Goal: Task Accomplishment & Management: Manage account settings

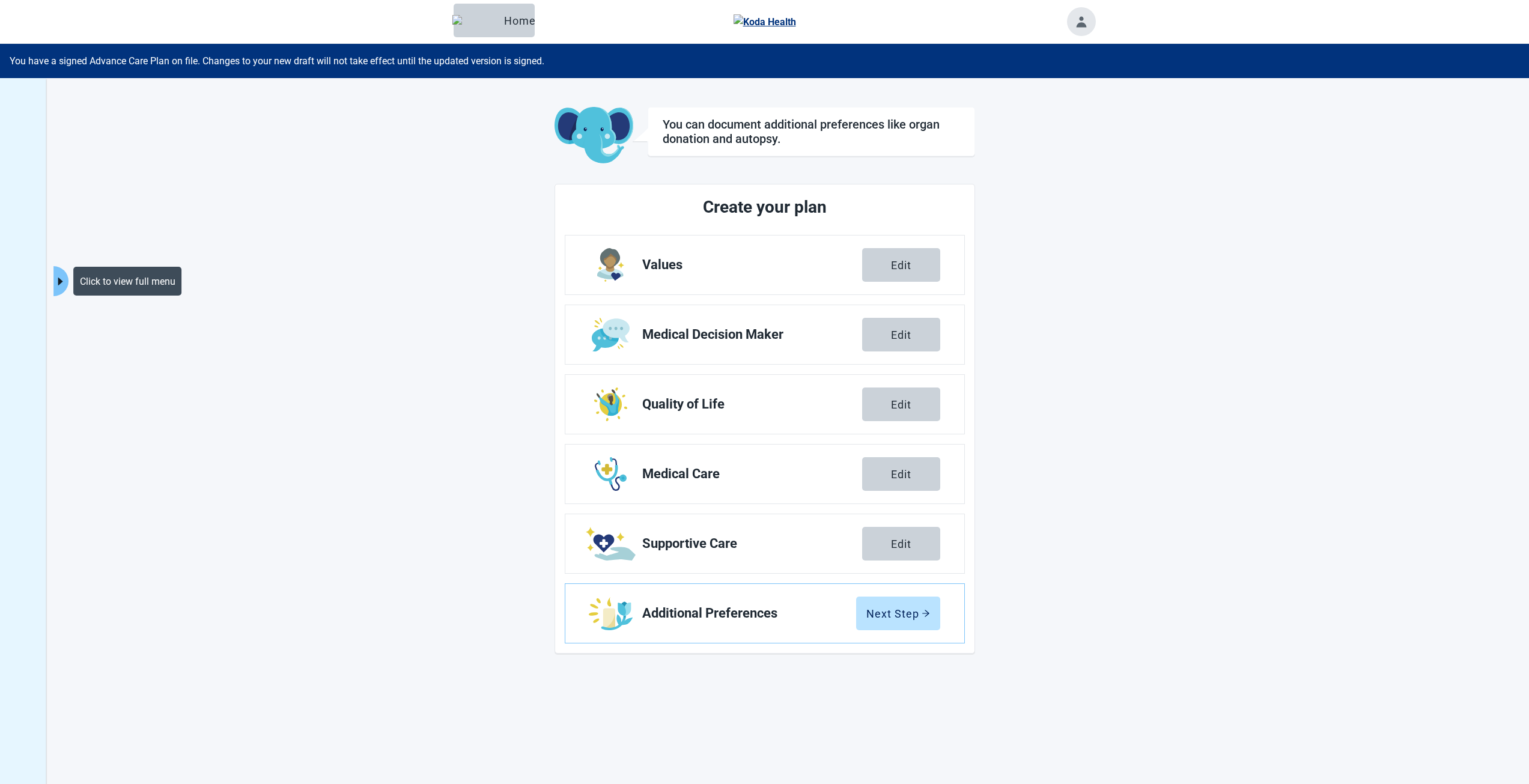
click at [59, 273] on button "Click to view full menu" at bounding box center [60, 281] width 15 height 30
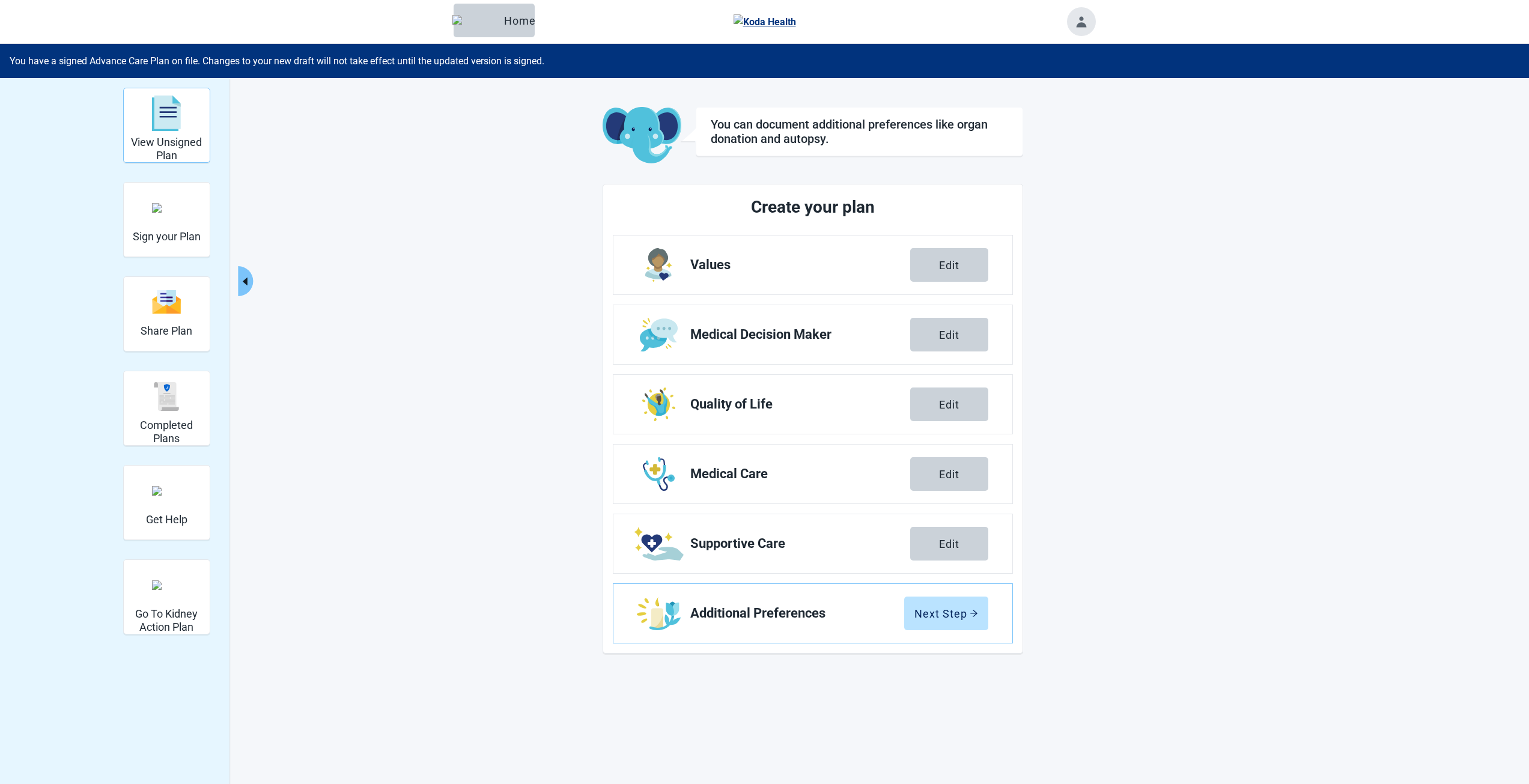
click at [169, 122] on img "View Unsigned Plan" at bounding box center [167, 113] width 29 height 36
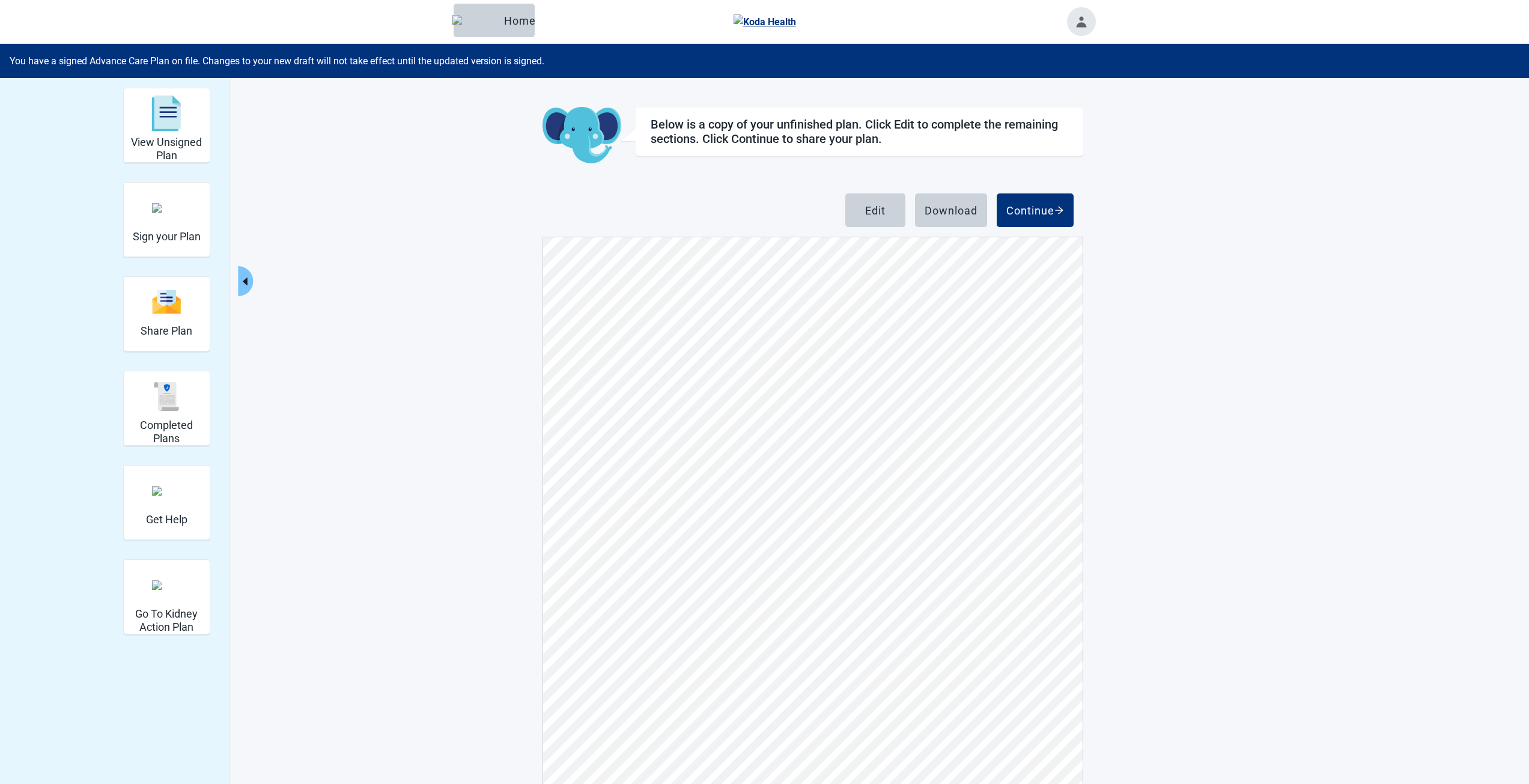
click at [741, 109] on div "Below is a copy of your unfinished plan. Click Edit to complete the remaining s…" at bounding box center [860, 131] width 448 height 49
click at [233, 2] on div "Menu Home" at bounding box center [764, 22] width 1529 height 43
click at [3, 5] on link "Skip to main content" at bounding box center [52, 16] width 98 height 23
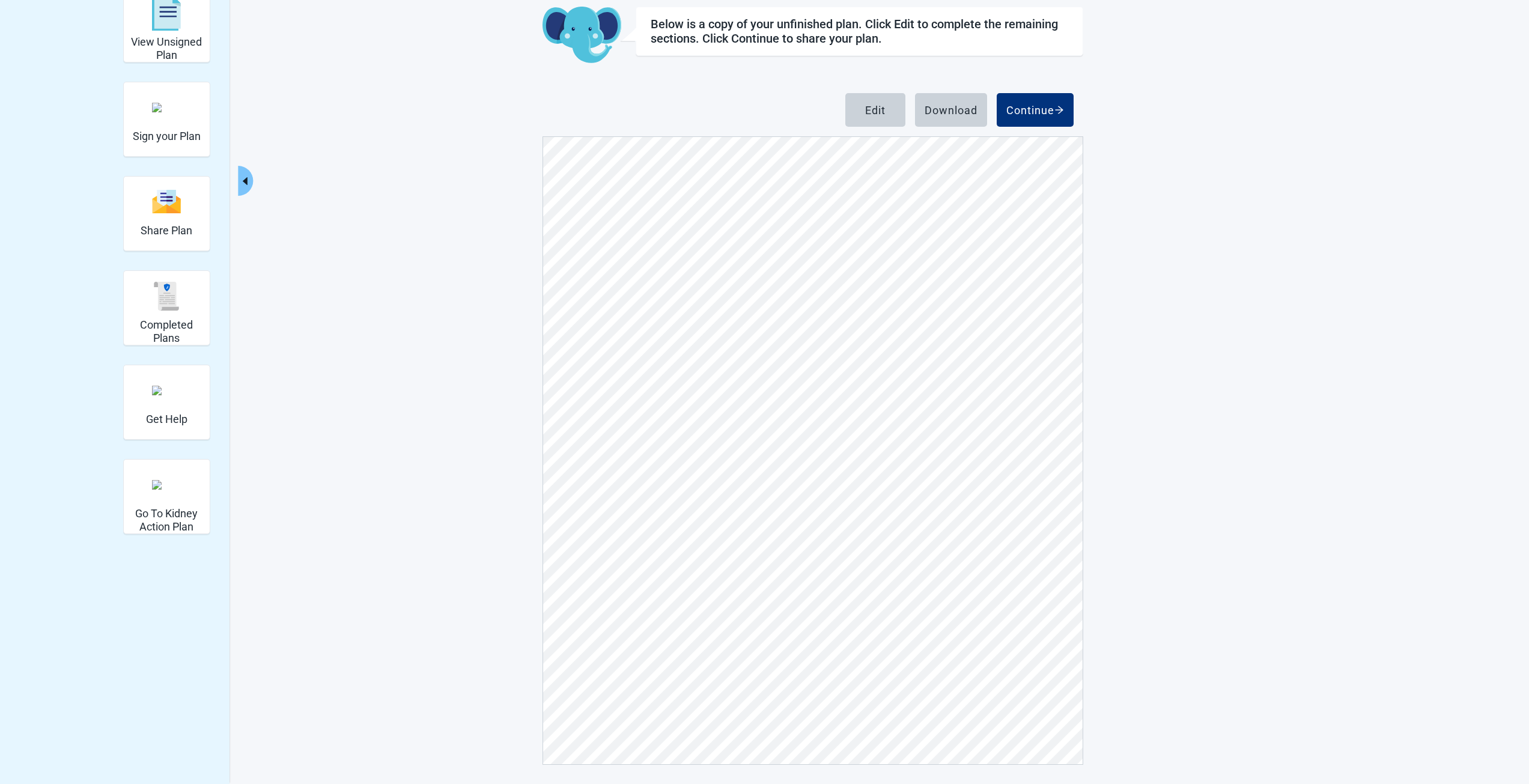
click at [411, 214] on div "View Unsigned Plan Sign your Plan Share Plan Completed Plans Get Help Go To Kid…" at bounding box center [764, 380] width 1529 height 806
